Goal: Answer question/provide support

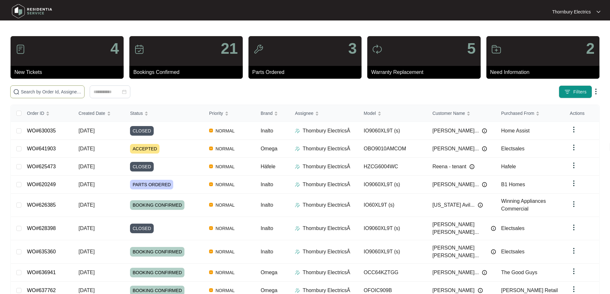
click at [82, 91] on input "text" at bounding box center [51, 91] width 61 height 7
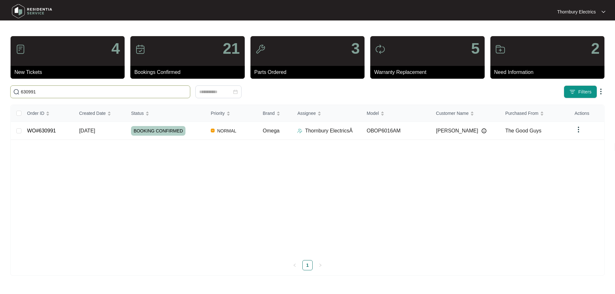
type input "630991"
click at [192, 131] on div "BOOKING CONFIRMED" at bounding box center [168, 131] width 75 height 10
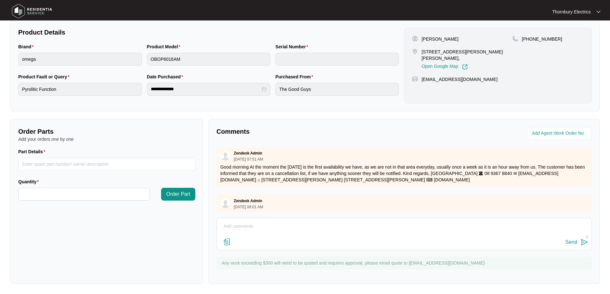
scroll to position [181, 0]
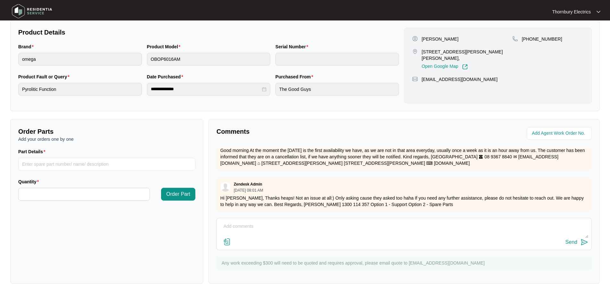
click at [233, 224] on textarea at bounding box center [404, 230] width 369 height 17
paste textarea "Good Morning, Please see report below for Warranty Job 630991: OLD: Omega 60cm …"
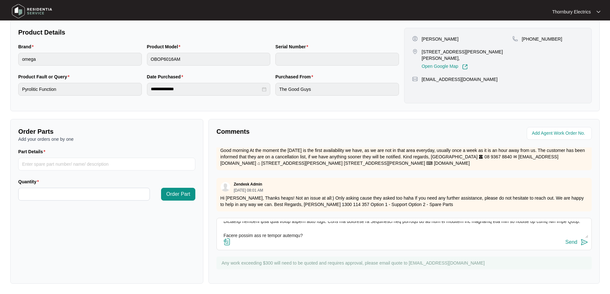
type textarea "Good Morning, Please see report below for Warranty Job 630991: OLD: Omega 60cm …"
click at [573, 243] on div "Send" at bounding box center [572, 243] width 12 height 6
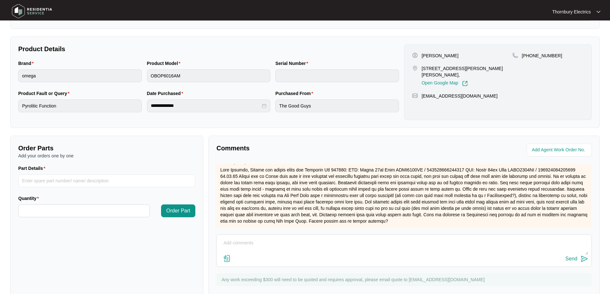
scroll to position [131, 0]
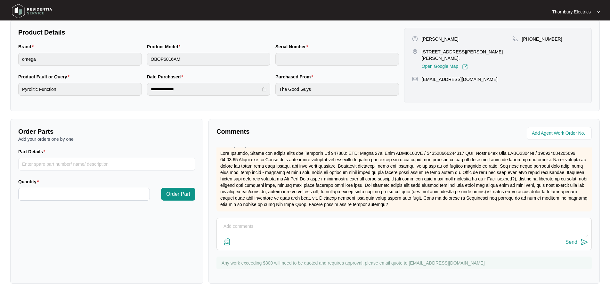
click at [228, 241] on img at bounding box center [227, 242] width 8 height 8
click at [0, 0] on input "file" at bounding box center [0, 0] width 0 height 0
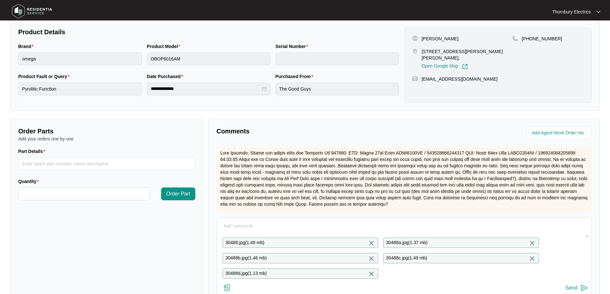
click at [242, 228] on textarea at bounding box center [404, 229] width 369 height 17
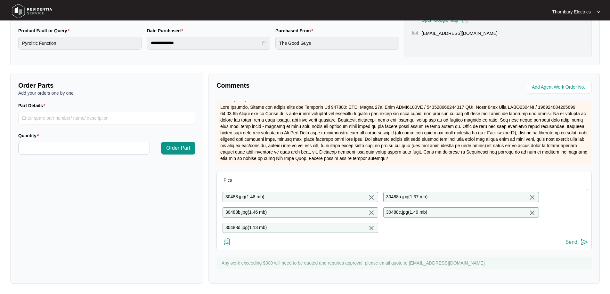
type textarea "Pics"
click at [575, 245] on div "Send" at bounding box center [572, 243] width 12 height 6
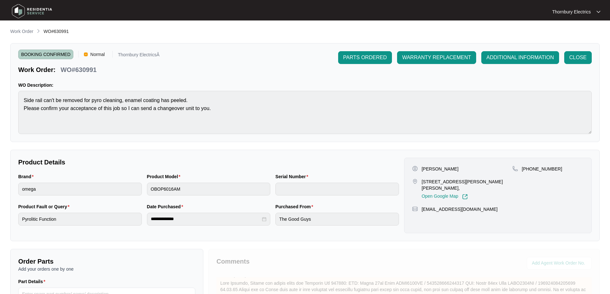
scroll to position [0, 0]
click at [524, 60] on span "ADDITIONAL INFORMATION" at bounding box center [521, 58] width 68 height 8
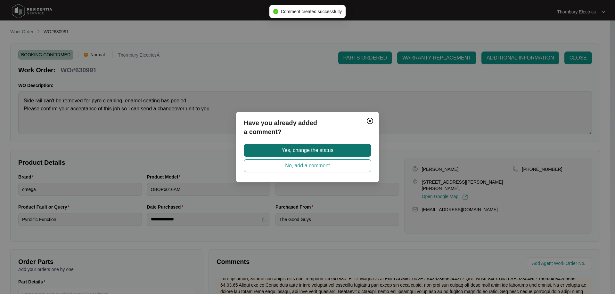
click at [324, 150] on span "Yes, change the status" at bounding box center [308, 151] width 52 height 8
